Goal: Task Accomplishment & Management: Manage account settings

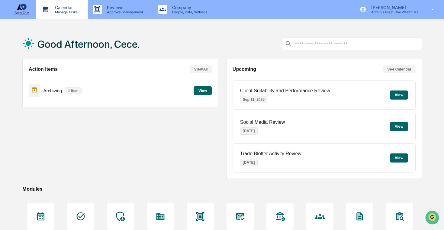
click at [70, 13] on p "Manage Tasks" at bounding box center [65, 12] width 31 height 4
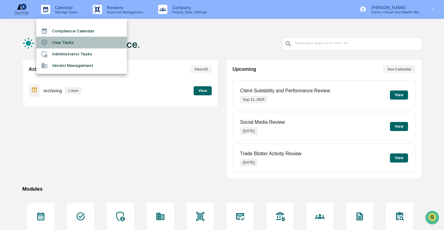
click at [78, 44] on li "User Tasks" at bounding box center [81, 42] width 91 height 11
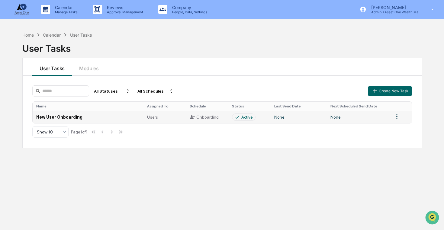
click at [128, 118] on td "New User Onboarding" at bounding box center [88, 117] width 111 height 12
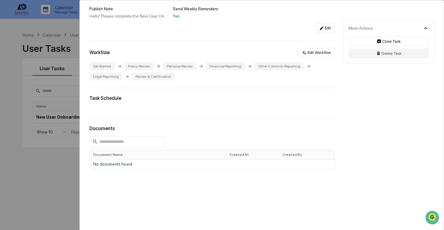
scroll to position [89, 0]
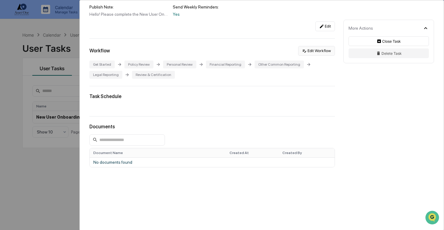
click at [303, 53] on icon at bounding box center [304, 50] width 5 height 5
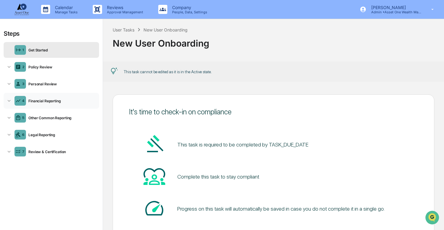
click at [49, 96] on div "4 Financial Reporting" at bounding box center [51, 101] width 95 height 16
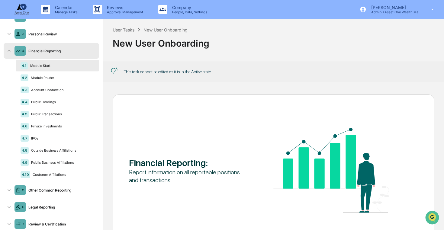
scroll to position [45, 0]
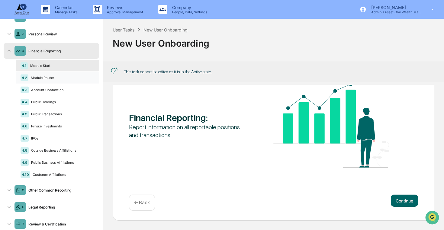
click at [60, 76] on div "Module Router" at bounding box center [61, 78] width 66 height 4
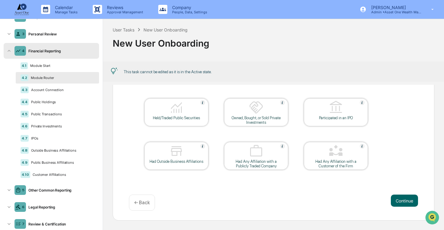
scroll to position [40, 0]
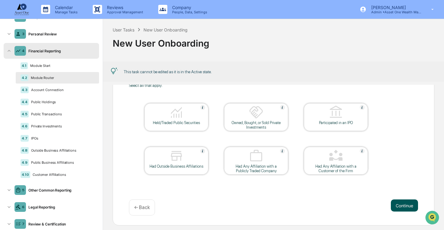
click at [406, 200] on button "Continue" at bounding box center [404, 205] width 27 height 12
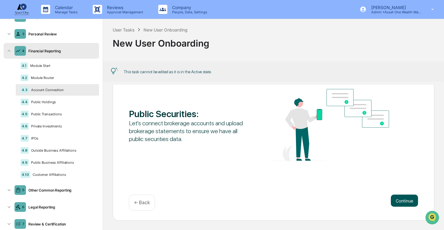
click at [403, 201] on button "Continue" at bounding box center [404, 200] width 27 height 12
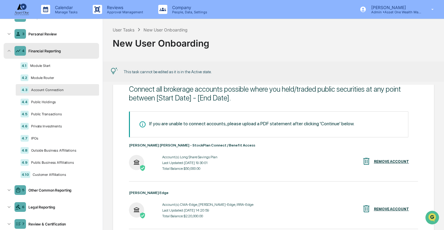
scroll to position [0, 0]
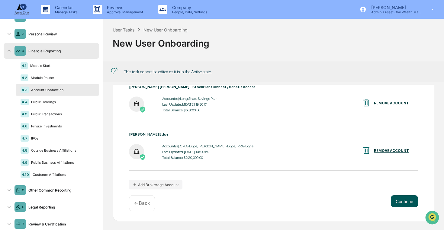
click at [402, 198] on button "Continue" at bounding box center [404, 201] width 27 height 12
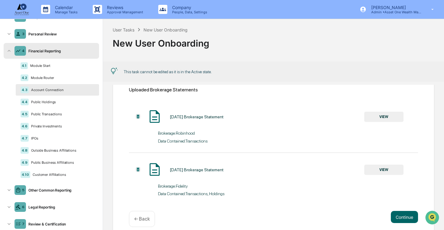
scroll to position [93, 0]
click at [390, 173] on button "VIEW" at bounding box center [383, 168] width 39 height 10
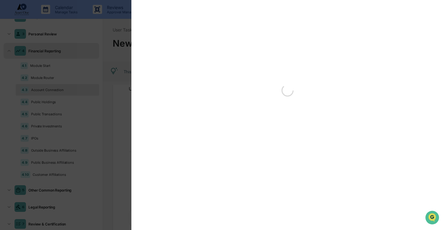
click at [122, 91] on div "Version History" at bounding box center [222, 115] width 444 height 230
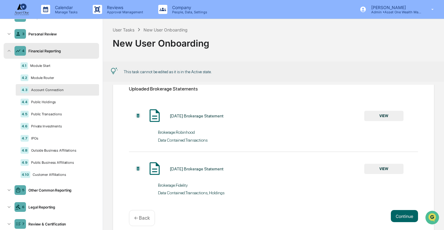
click at [383, 116] on button "VIEW" at bounding box center [383, 116] width 39 height 10
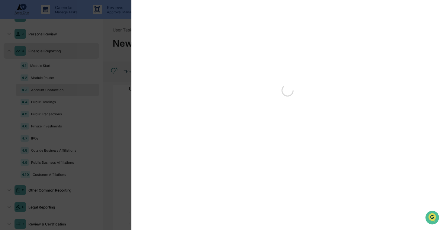
click at [81, 98] on div "Version History" at bounding box center [222, 115] width 444 height 230
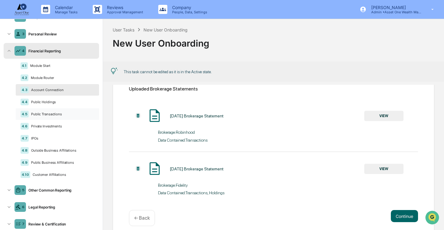
click at [63, 118] on div "4.5 Public Transactions" at bounding box center [57, 113] width 83 height 11
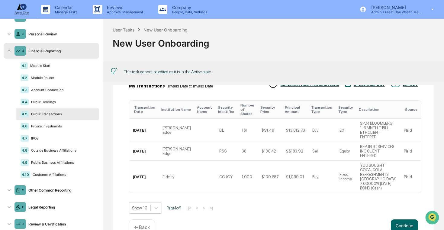
scroll to position [84, 0]
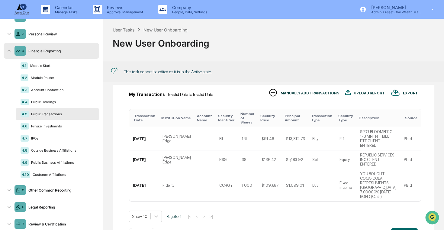
click at [68, 108] on div "4.1 Module Start 4.2 Module Router 4.3 Account Connection 4.4 Public Holdings 4…" at bounding box center [57, 120] width 83 height 120
click at [74, 102] on div "Public Holdings" at bounding box center [62, 102] width 66 height 4
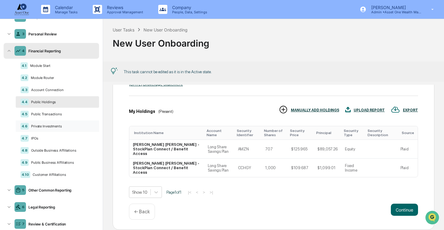
click at [73, 131] on div "4.6 Private Investments" at bounding box center [57, 125] width 83 height 11
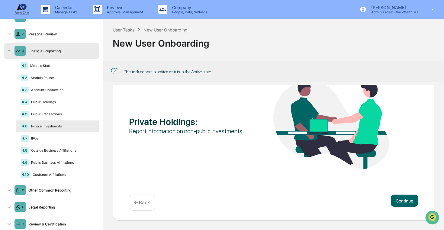
scroll to position [45, 0]
click at [73, 151] on div "Outside Business Affiliations" at bounding box center [62, 150] width 66 height 4
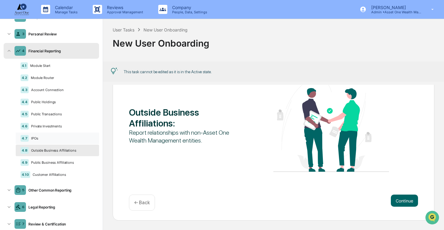
click at [75, 137] on div "IPOs" at bounding box center [62, 138] width 66 height 4
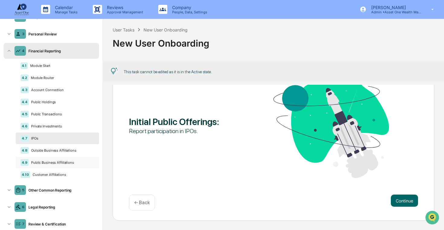
click at [73, 161] on div "Public Business Affiliations" at bounding box center [62, 162] width 66 height 4
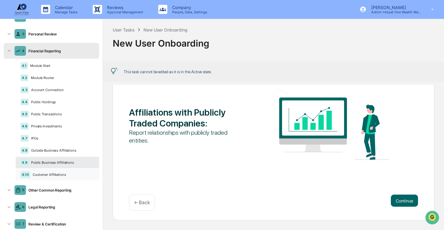
click at [73, 174] on div "Customer Affiliations" at bounding box center [62, 174] width 64 height 4
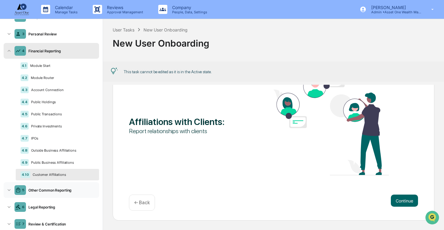
click at [64, 189] on div "Other Common Reporting" at bounding box center [61, 190] width 71 height 5
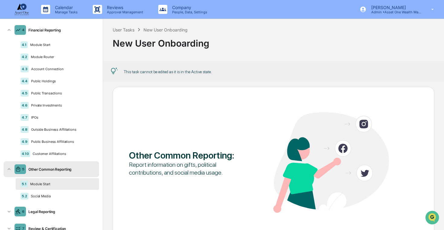
scroll to position [88, 0]
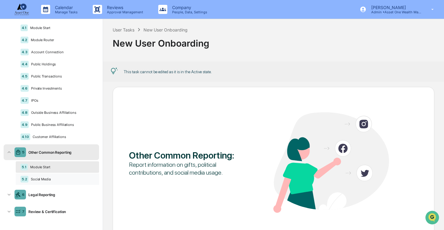
click at [66, 181] on div "5.2 Social Media" at bounding box center [57, 178] width 83 height 11
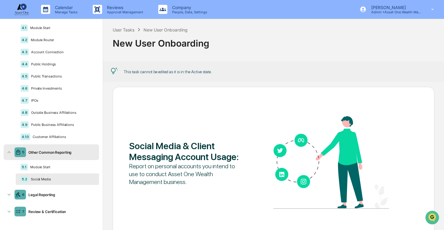
scroll to position [11, 0]
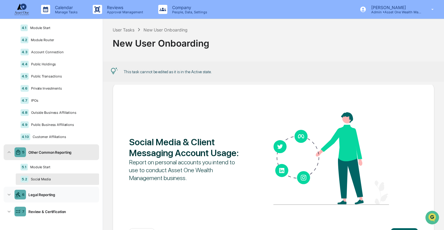
click at [67, 199] on div "6 Legal Reporting" at bounding box center [51, 194] width 95 height 16
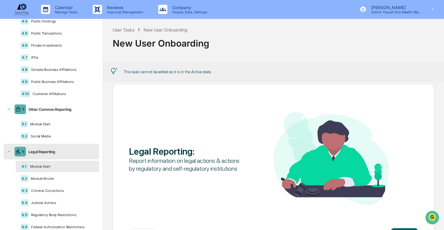
scroll to position [131, 0]
click at [64, 179] on div "Module Router" at bounding box center [61, 177] width 66 height 4
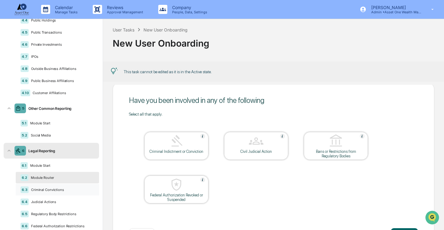
click at [64, 194] on div "6.3 Criminal Convictions" at bounding box center [57, 189] width 83 height 11
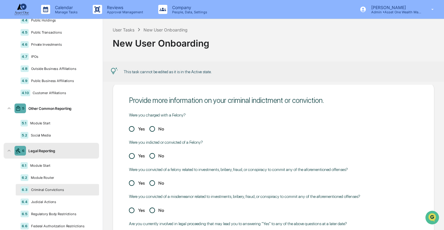
scroll to position [161, 0]
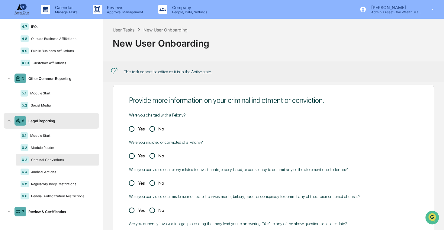
click at [64, 194] on div "Federal Authorization Restrictions" at bounding box center [62, 196] width 66 height 4
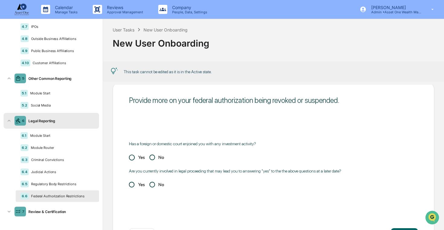
click at [66, 203] on div "1 Get Started 2 Policy Review 3 Personal Review 4 Financial Reporting 4.1 Modul…" at bounding box center [51, 50] width 95 height 338
click at [66, 211] on div "Review & Certification" at bounding box center [61, 211] width 71 height 5
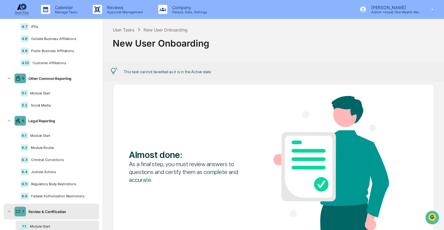
scroll to position [187, 0]
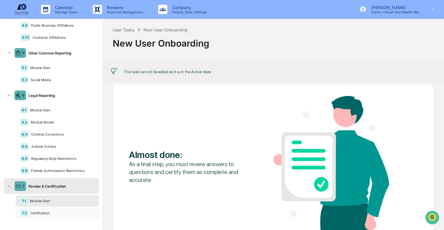
click at [66, 209] on div "7.2 Certification" at bounding box center [57, 212] width 83 height 11
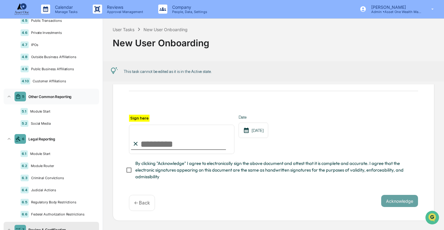
scroll to position [141, 0]
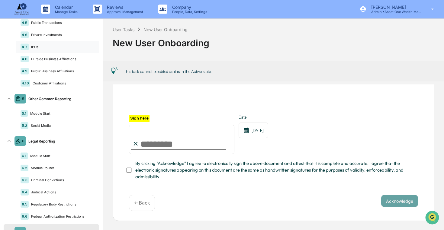
click at [68, 47] on div "IPOs" at bounding box center [62, 47] width 66 height 4
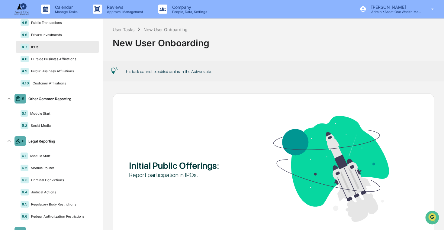
scroll to position [101, 0]
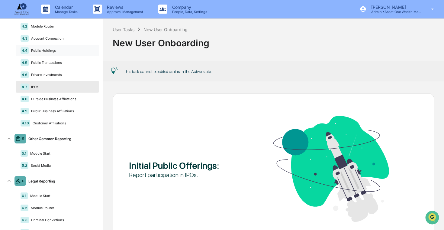
click at [60, 54] on div "4.4 Public Holdings" at bounding box center [57, 50] width 83 height 11
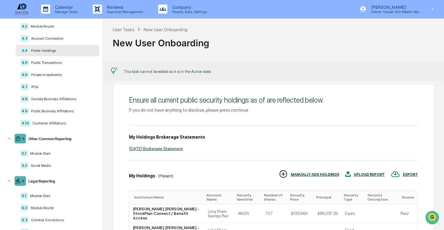
scroll to position [76, 0]
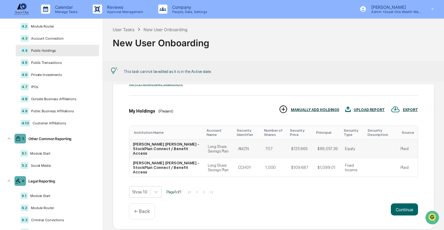
click at [300, 142] on td "$125.965" at bounding box center [301, 148] width 26 height 19
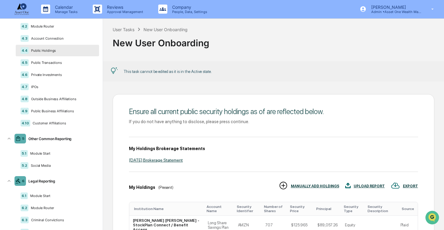
click at [26, 8] on img at bounding box center [22, 8] width 15 height 11
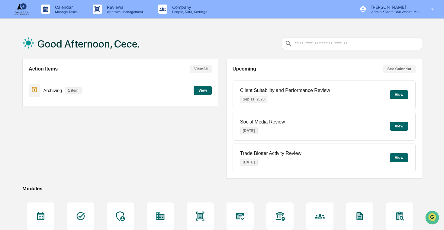
scroll to position [10, 0]
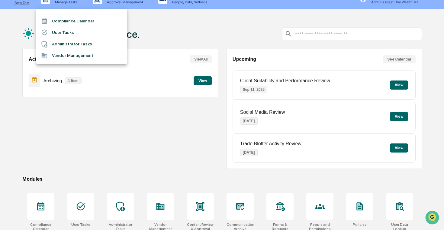
click at [86, 32] on li "User Tasks" at bounding box center [81, 32] width 91 height 11
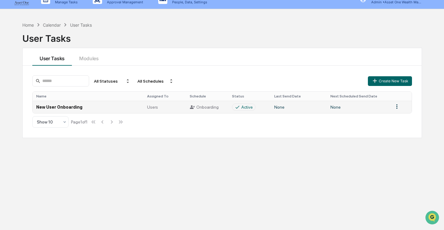
click at [172, 107] on div "Users" at bounding box center [164, 107] width 35 height 5
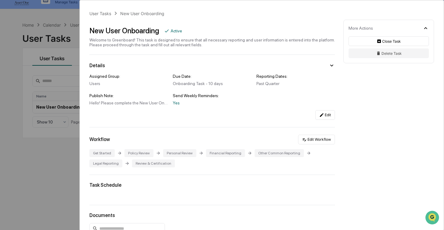
click at [12, 116] on div "User Tasks New User Onboarding New User Onboarding Active Welcome to Greenboard…" at bounding box center [222, 115] width 444 height 230
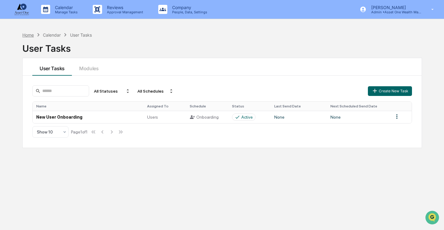
click at [29, 35] on div "Home" at bounding box center [27, 34] width 11 height 5
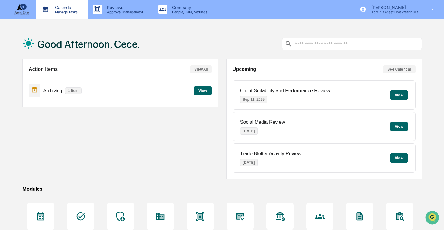
click at [51, 5] on div "Calendar Manage Tasks" at bounding box center [62, 9] width 52 height 19
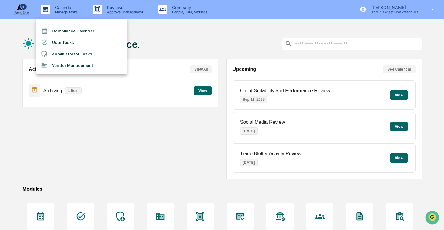
click at [84, 45] on li "User Tasks" at bounding box center [81, 42] width 91 height 11
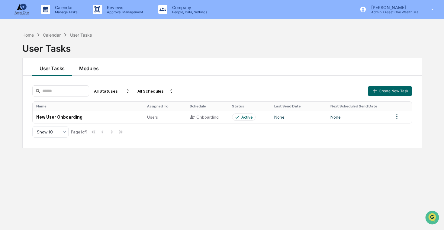
click at [91, 70] on button "Modules" at bounding box center [89, 67] width 34 height 18
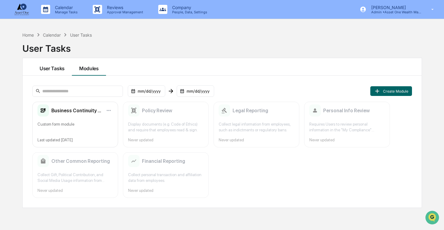
click at [52, 69] on button "User Tasks" at bounding box center [52, 67] width 40 height 18
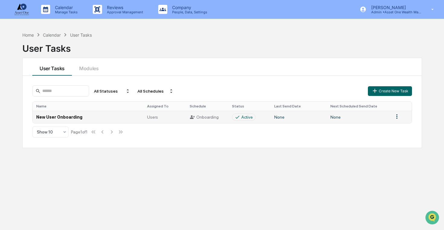
click at [98, 118] on td "New User Onboarding" at bounding box center [88, 117] width 111 height 12
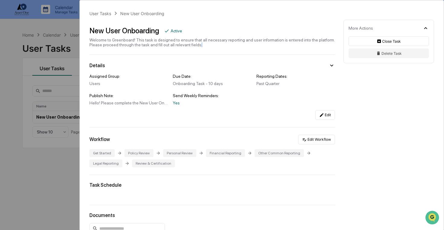
click at [226, 44] on div "Welcome to Greenboard! This task is designed to ensure that all necessary repor…" at bounding box center [212, 42] width 246 height 10
click at [230, 45] on div "Welcome to Greenboard! This task is designed to ensure that all necessary repor…" at bounding box center [212, 42] width 246 height 10
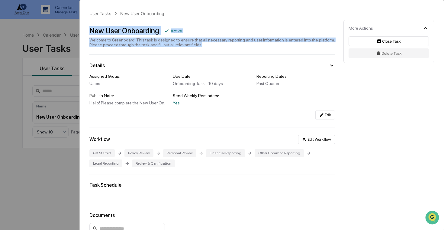
drag, startPoint x: 228, startPoint y: 45, endPoint x: 86, endPoint y: 27, distance: 143.7
click at [86, 27] on div "User Tasks New User Onboarding New User Onboarding Active Welcome to Greenboard…" at bounding box center [262, 159] width 364 height 318
copy div "New User Onboarding Active Welcome to Greenboard! This task is designed to ensu…"
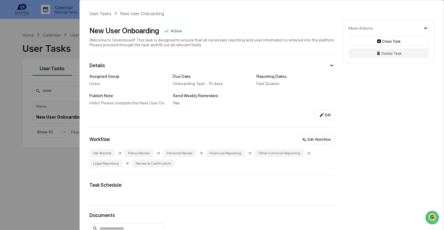
click at [53, 37] on div "User Tasks New User Onboarding New User Onboarding Active Welcome to Greenboard…" at bounding box center [222, 115] width 444 height 230
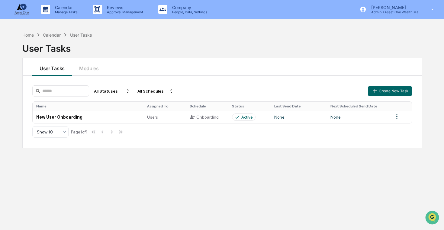
click at [117, 19] on div "Calendar Manage Tasks Reviews Approval Management Company People, Data, Setting…" at bounding box center [222, 129] width 444 height 258
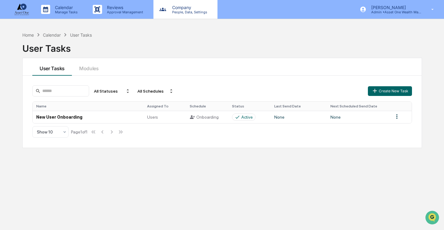
click at [175, 6] on p "Company" at bounding box center [188, 7] width 43 height 5
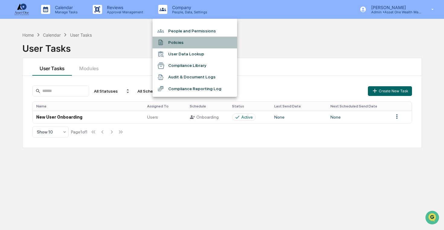
click at [181, 44] on li "Policies" at bounding box center [195, 42] width 85 height 11
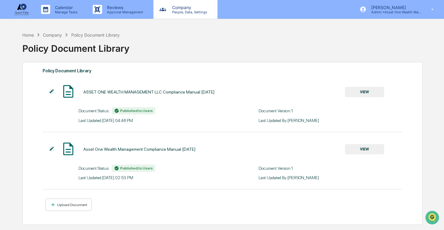
click at [168, 14] on div "Company People, Data, Settings" at bounding box center [186, 9] width 64 height 19
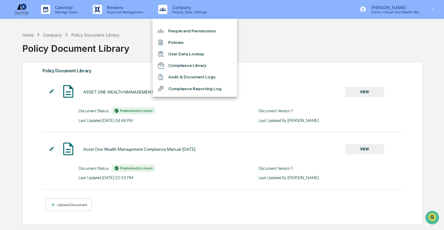
click at [170, 10] on div at bounding box center [222, 115] width 444 height 230
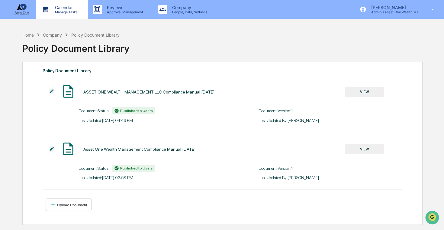
click at [75, 14] on div "Calendar Manage Tasks" at bounding box center [62, 9] width 52 height 19
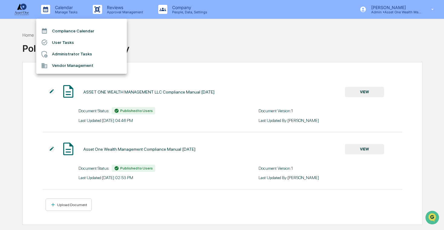
click at [74, 41] on li "User Tasks" at bounding box center [81, 42] width 91 height 11
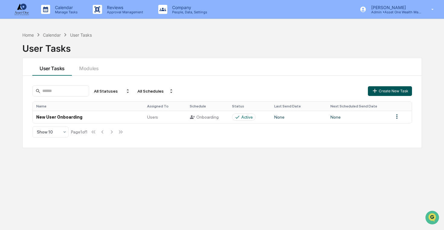
click at [385, 86] on button "Create New Task" at bounding box center [390, 91] width 44 height 10
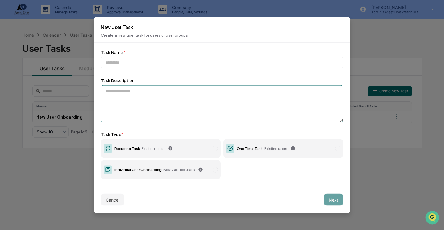
click at [215, 106] on textarea at bounding box center [222, 103] width 242 height 37
paste textarea "**********"
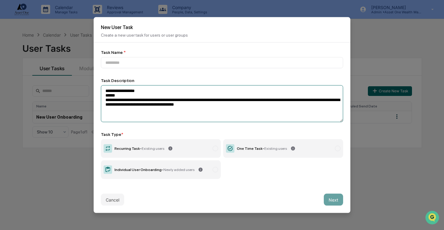
drag, startPoint x: 151, startPoint y: 89, endPoint x: 92, endPoint y: 89, distance: 58.9
click at [92, 89] on body "**********" at bounding box center [222, 129] width 444 height 258
drag, startPoint x: 141, startPoint y: 93, endPoint x: 138, endPoint y: 61, distance: 32.1
click at [138, 61] on div "**********" at bounding box center [222, 114] width 242 height 129
click at [124, 91] on textarea "**********" at bounding box center [222, 103] width 242 height 37
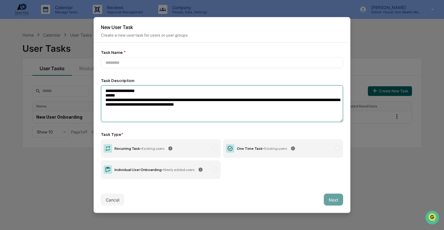
click at [124, 91] on textarea "**********" at bounding box center [222, 103] width 242 height 37
drag, startPoint x: 119, startPoint y: 91, endPoint x: 137, endPoint y: 64, distance: 32.3
click at [137, 64] on div "**********" at bounding box center [222, 114] width 242 height 129
drag, startPoint x: 139, startPoint y: 93, endPoint x: 151, endPoint y: 92, distance: 12.4
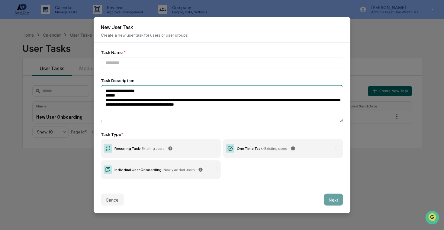
click at [151, 92] on textarea "**********" at bounding box center [222, 103] width 242 height 37
click at [137, 92] on textarea "**********" at bounding box center [222, 103] width 242 height 37
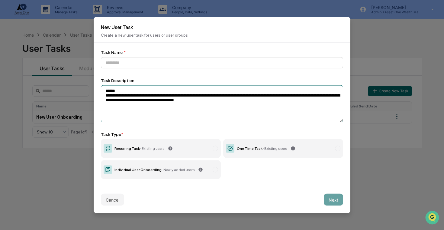
type textarea "**********"
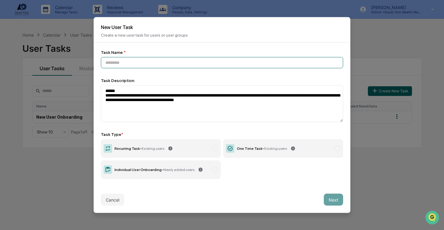
click at [128, 60] on input at bounding box center [222, 62] width 242 height 11
paste input "**********"
type input "**********"
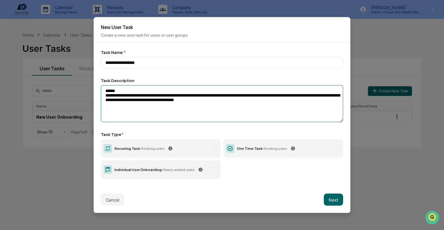
drag, startPoint x: 105, startPoint y: 95, endPoint x: 104, endPoint y: 88, distance: 7.1
click at [104, 88] on textarea "**********" at bounding box center [222, 103] width 242 height 37
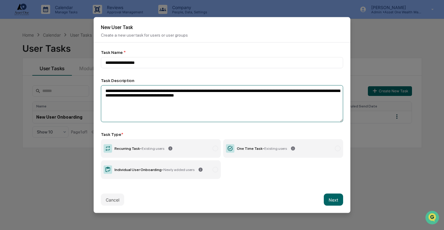
type textarea "**********"
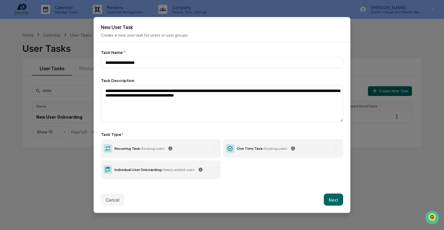
click at [181, 174] on label "Individual User Onboarding - Newly added users" at bounding box center [161, 169] width 120 height 19
click at [331, 199] on button "Next" at bounding box center [333, 199] width 19 height 12
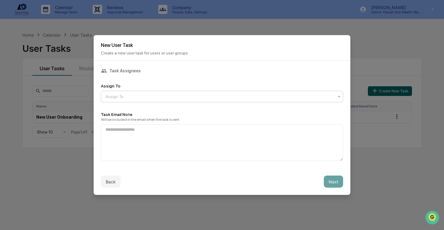
click at [259, 96] on div at bounding box center [219, 96] width 228 height 6
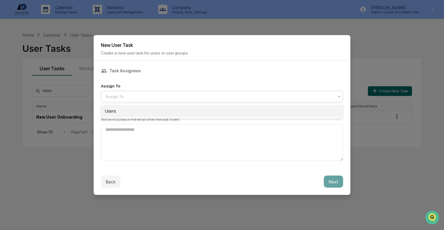
click at [253, 109] on div "Users" at bounding box center [222, 111] width 242 height 12
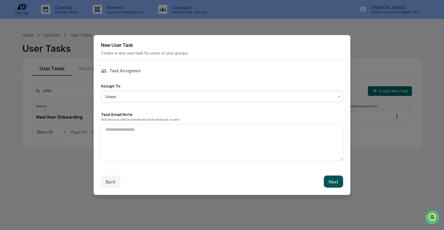
click at [336, 183] on button "Next" at bounding box center [333, 181] width 19 height 12
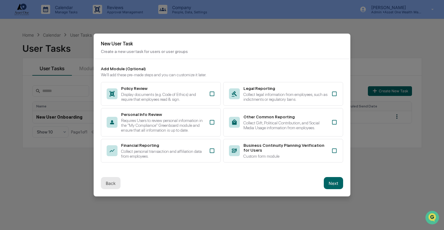
click at [112, 185] on button "Back" at bounding box center [111, 183] width 20 height 12
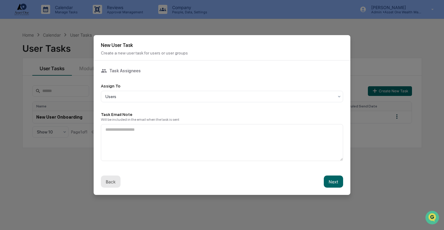
click at [112, 185] on button "Back" at bounding box center [111, 181] width 20 height 12
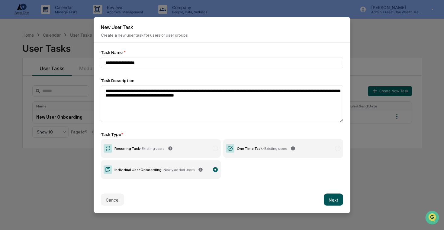
click at [327, 198] on button "Next" at bounding box center [333, 199] width 19 height 12
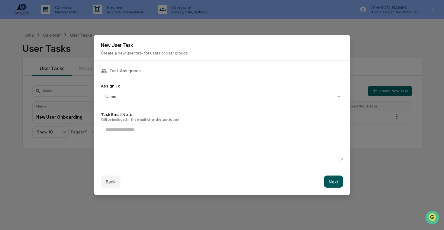
click at [328, 179] on button "Next" at bounding box center [333, 181] width 19 height 12
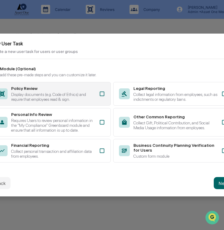
click at [85, 100] on div "Policy Review Display documents (e.g. Code of Ethics) and require that employee…" at bounding box center [51, 94] width 120 height 24
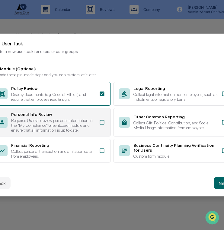
click at [85, 126] on div "Requires Users to review personal information in the "My Compliance" Greenboard…" at bounding box center [53, 125] width 84 height 15
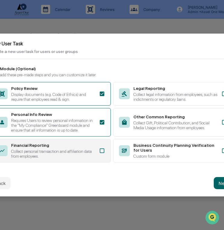
click at [85, 152] on div "Collect personal transaction and affiliation data from employees." at bounding box center [53, 154] width 84 height 10
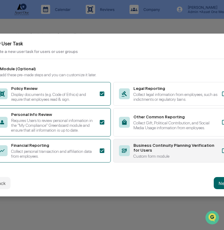
click at [137, 152] on div "Business Continuity Planning Verification for Users" at bounding box center [176, 148] width 84 height 10
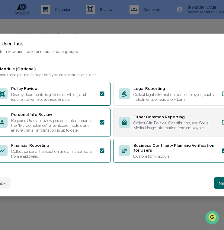
click at [137, 130] on div "Collect Gift, Political Contribution, and Social Media Usage information from e…" at bounding box center [176, 125] width 84 height 10
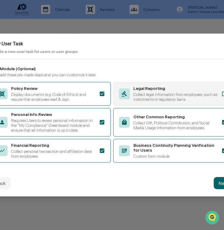
click at [143, 99] on div "Legal Reporting Collect legal information from employees, such as indictments o…" at bounding box center [173, 94] width 120 height 24
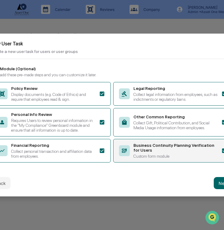
click at [137, 150] on div "Business Continuity Planning Verification for Users" at bounding box center [176, 148] width 84 height 10
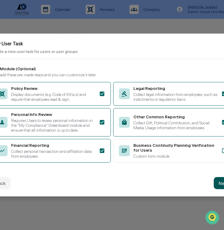
click at [219, 187] on button "Next" at bounding box center [223, 183] width 19 height 12
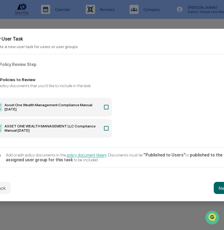
click at [99, 129] on label "ASSET ONE WEALTH MANAGEMENT LLC Compliance Manual [DATE]" at bounding box center [51, 128] width 121 height 19
click at [213, 186] on div "Back Next" at bounding box center [112, 187] width 257 height 27
click at [218, 186] on button "Next" at bounding box center [223, 188] width 19 height 12
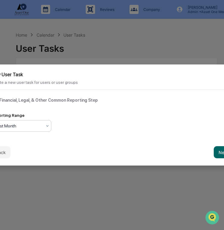
click at [39, 129] on div at bounding box center [18, 126] width 47 height 6
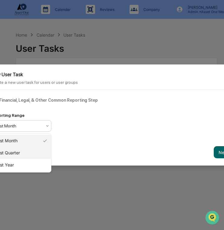
click at [39, 153] on div "Past Quarter" at bounding box center [21, 153] width 60 height 12
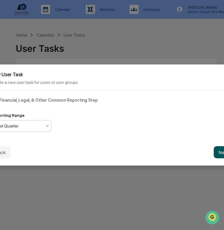
click at [216, 150] on button "Next" at bounding box center [223, 152] width 19 height 12
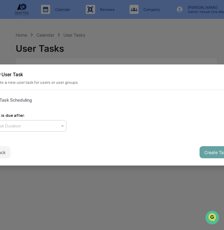
click at [33, 124] on div at bounding box center [26, 126] width 62 height 6
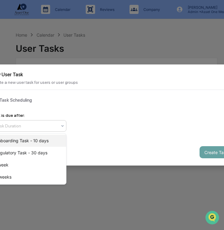
click at [48, 143] on div "Onboarding Task - 10 days" at bounding box center [28, 140] width 75 height 12
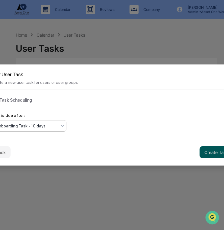
click at [210, 152] on button "Create Task" at bounding box center [217, 152] width 34 height 12
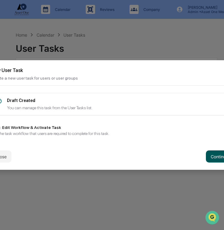
click at [208, 154] on button "Continue" at bounding box center [219, 156] width 27 height 12
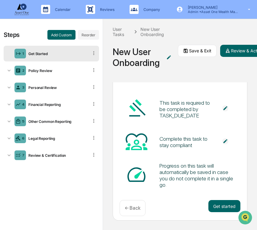
scroll to position [39, 0]
click at [67, 69] on div "Policy Review" at bounding box center [57, 70] width 63 height 5
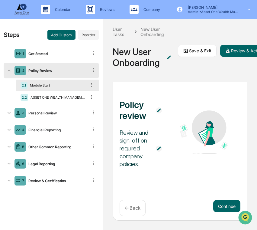
scroll to position [4, 0]
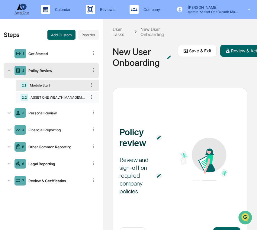
click at [65, 92] on div "2.2 ASSET ONE WEALTH MANAGEMENT LLC Compliance Manual [DATE]" at bounding box center [57, 97] width 83 height 11
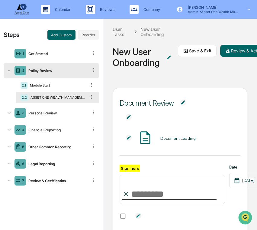
scroll to position [0, 0]
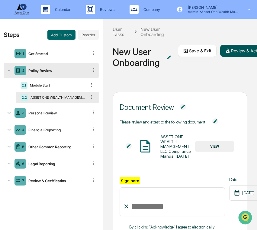
click at [230, 50] on icon at bounding box center [227, 50] width 5 height 5
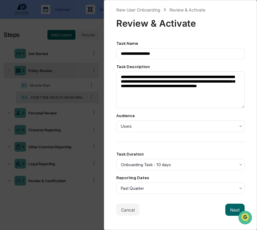
scroll to position [0, 0]
click at [230, 210] on button "Next" at bounding box center [234, 209] width 19 height 12
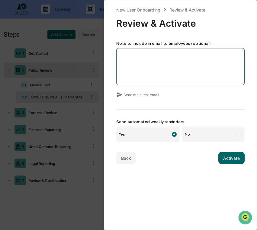
click at [151, 62] on textarea at bounding box center [180, 66] width 129 height 37
paste textarea "**********"
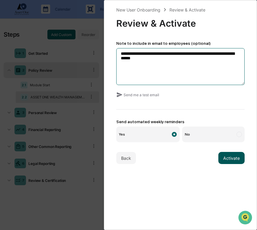
type textarea "**********"
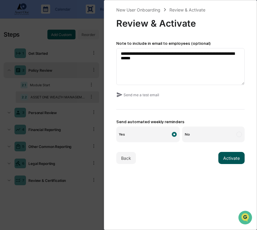
click at [228, 160] on button "Activate" at bounding box center [231, 158] width 26 height 12
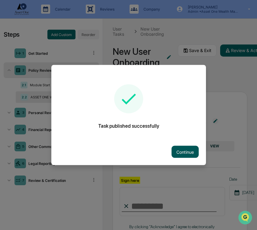
click at [189, 150] on button "Continue" at bounding box center [185, 152] width 27 height 12
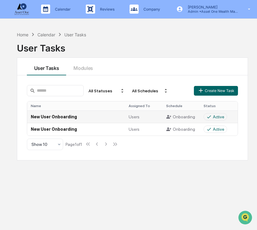
click at [106, 115] on td "New User Onboarding" at bounding box center [76, 116] width 98 height 12
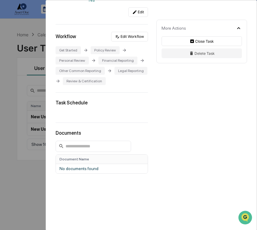
scroll to position [131, 0]
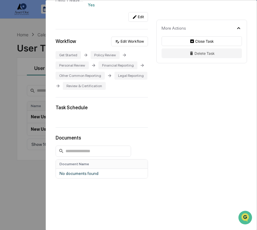
click at [31, 126] on div "User Tasks New User Onboarding New User Onboarding Active Welcome to Greenboard…" at bounding box center [128, 115] width 257 height 230
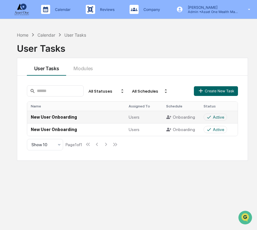
click at [78, 118] on td "New User Onboarding" at bounding box center [76, 117] width 98 height 12
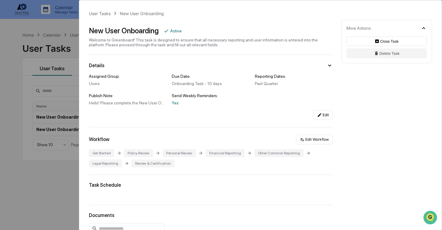
click at [49, 153] on div "User Tasks New User Onboarding New User Onboarding Active Welcome to Greenboard…" at bounding box center [221, 115] width 442 height 230
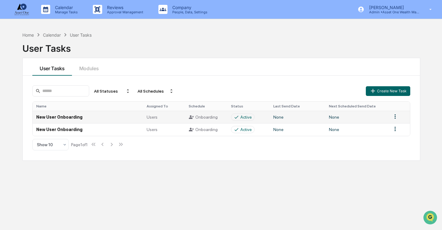
click at [128, 117] on td "New User Onboarding" at bounding box center [88, 117] width 110 height 12
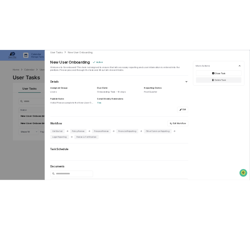
scroll to position [10, 0]
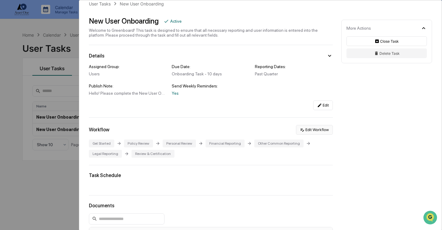
click at [301, 129] on icon at bounding box center [302, 129] width 5 height 5
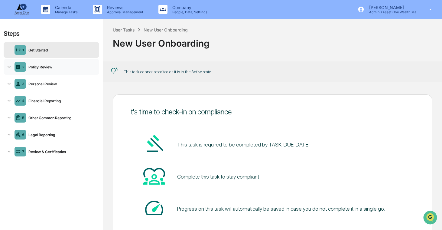
click at [59, 66] on div "Policy Review" at bounding box center [61, 67] width 71 height 5
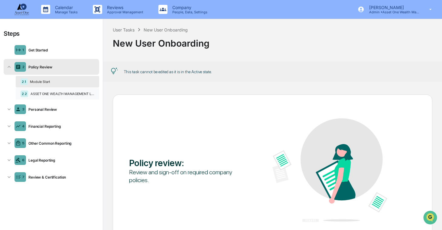
click at [60, 96] on div "2.2 ASSET ONE WEALTH MANAGEMENT LLC Compliance Manual [DATE]" at bounding box center [57, 93] width 83 height 11
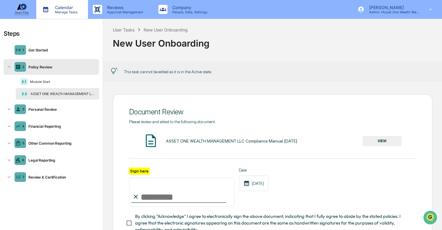
click at [68, 8] on p "Calendar" at bounding box center [65, 7] width 31 height 5
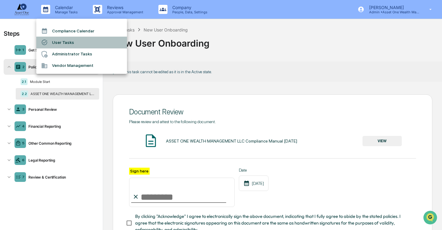
click at [84, 45] on li "User Tasks" at bounding box center [81, 42] width 91 height 11
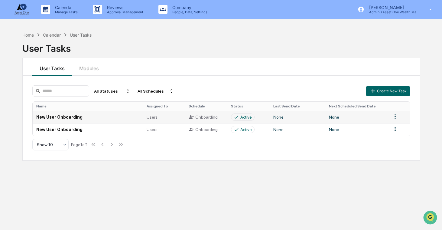
click at [105, 119] on td "New User Onboarding" at bounding box center [88, 117] width 110 height 12
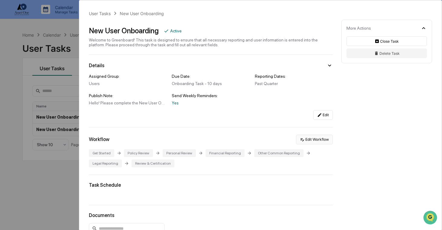
click at [327, 137] on button "Edit Workflow" at bounding box center [314, 139] width 37 height 10
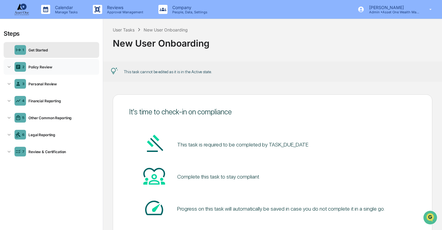
click at [65, 70] on div "2 Policy Review" at bounding box center [51, 67] width 95 height 16
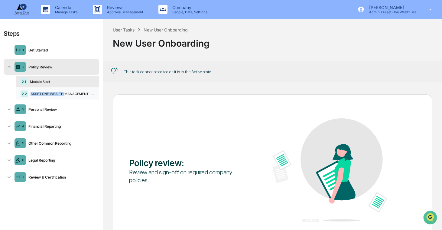
click at [65, 92] on div "ASSET ONE WEALTH MANAGEMENT LLC Compliance Manual [DATE]" at bounding box center [61, 94] width 66 height 4
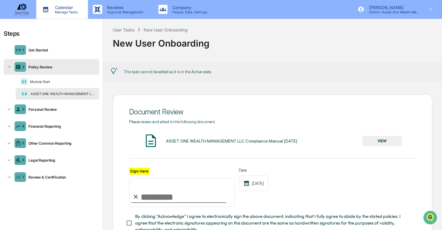
click at [63, 13] on p "Manage Tasks" at bounding box center [65, 12] width 31 height 4
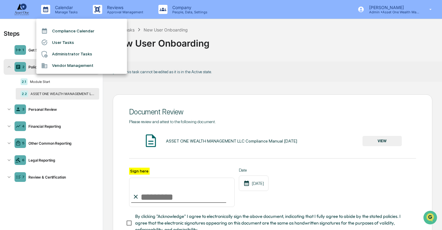
click at [76, 43] on li "User Tasks" at bounding box center [81, 42] width 91 height 11
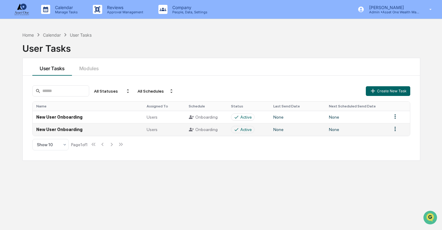
click at [127, 133] on td "New User Onboarding" at bounding box center [88, 129] width 110 height 12
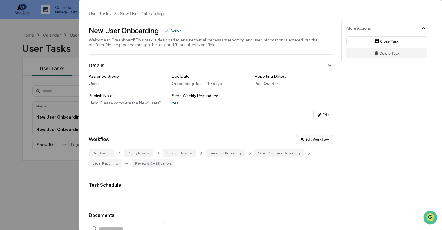
click at [306, 140] on button "Edit Workflow" at bounding box center [314, 139] width 37 height 10
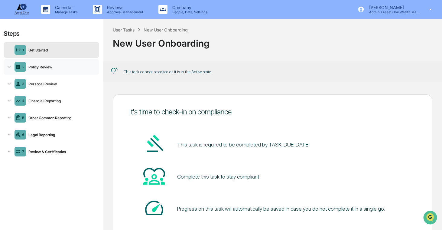
click at [67, 69] on div "2 Policy Review" at bounding box center [51, 67] width 95 height 16
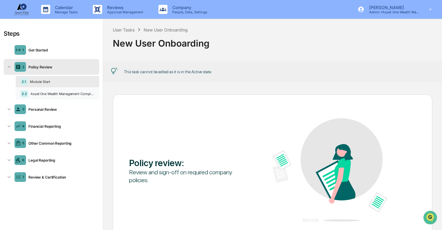
click at [55, 93] on div "Asset One Wealth Management Compliance Manual [DATE]" at bounding box center [61, 94] width 66 height 4
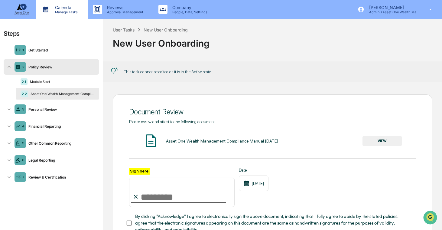
click at [58, 7] on p "Calendar" at bounding box center [65, 7] width 31 height 5
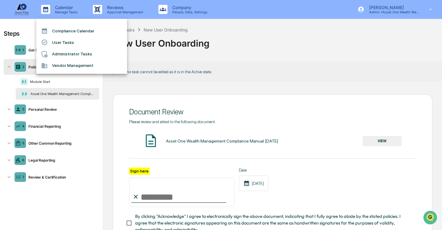
click at [60, 40] on li "User Tasks" at bounding box center [81, 42] width 91 height 11
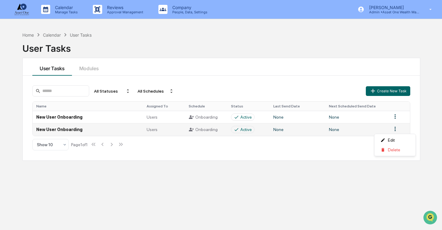
click at [395, 128] on html "Calendar Manage Tasks Reviews Approval Management Company People, Data, Setting…" at bounding box center [221, 115] width 442 height 230
click at [390, 152] on div "Delete" at bounding box center [395, 150] width 39 height 10
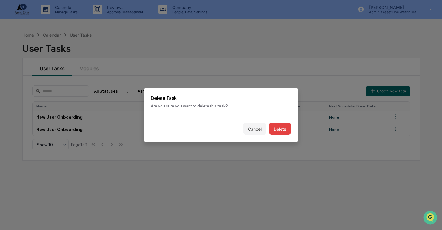
click at [286, 126] on button "Delete" at bounding box center [280, 129] width 22 height 12
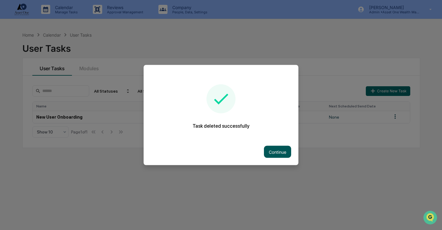
click at [271, 154] on button "Continue" at bounding box center [277, 152] width 27 height 12
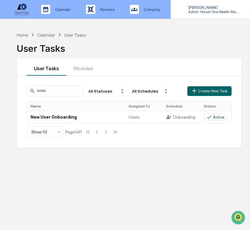
click at [204, 10] on p "Admin • Asset One Wealth Management" at bounding box center [211, 12] width 56 height 4
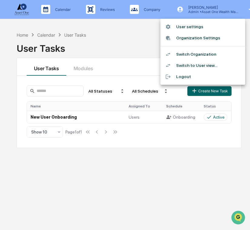
click at [198, 50] on li "Switch Organization" at bounding box center [202, 54] width 85 height 11
